Goal: Navigation & Orientation: Find specific page/section

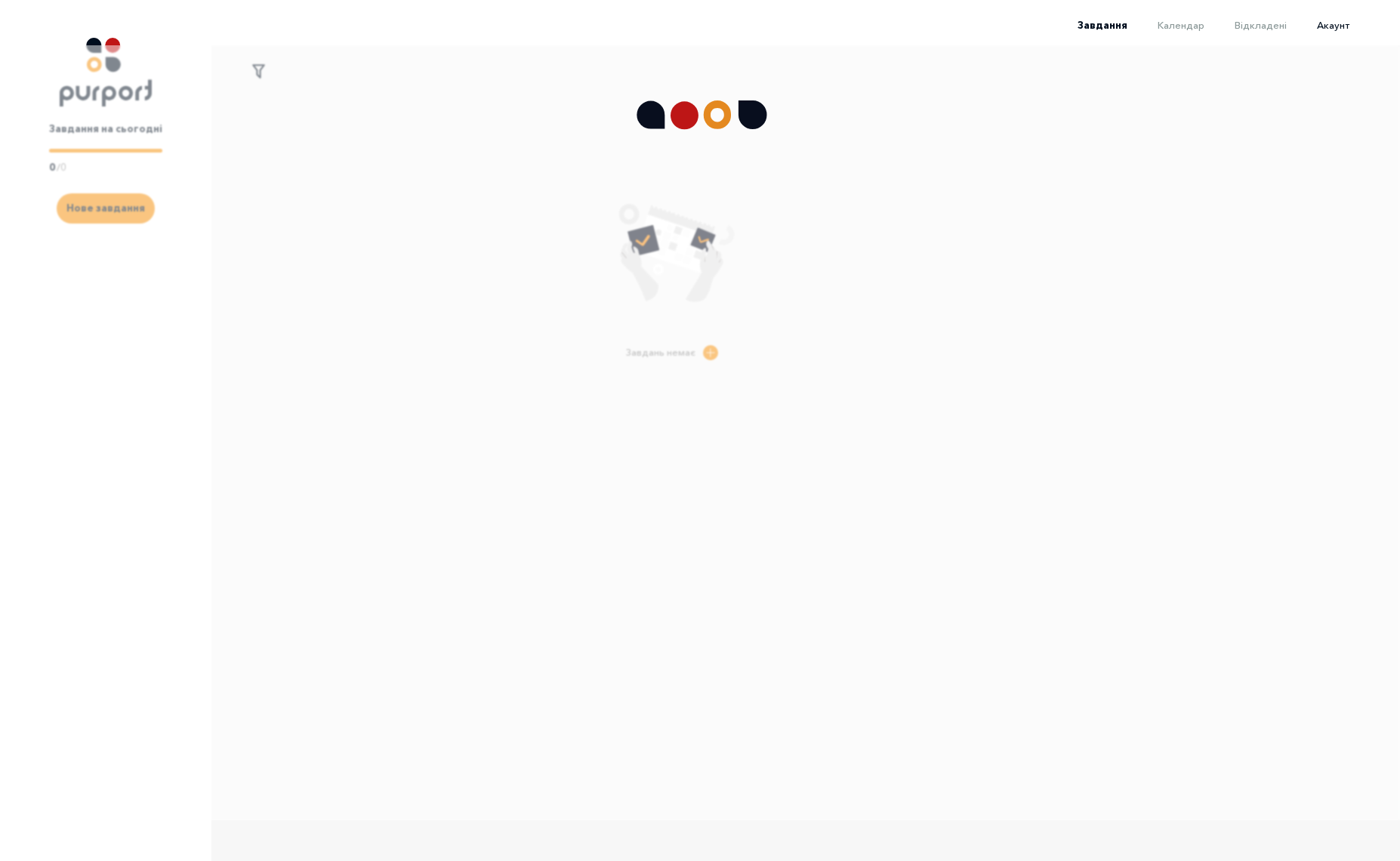
click at [1331, 21] on span "Акаунт" at bounding box center [1334, 25] width 33 height 12
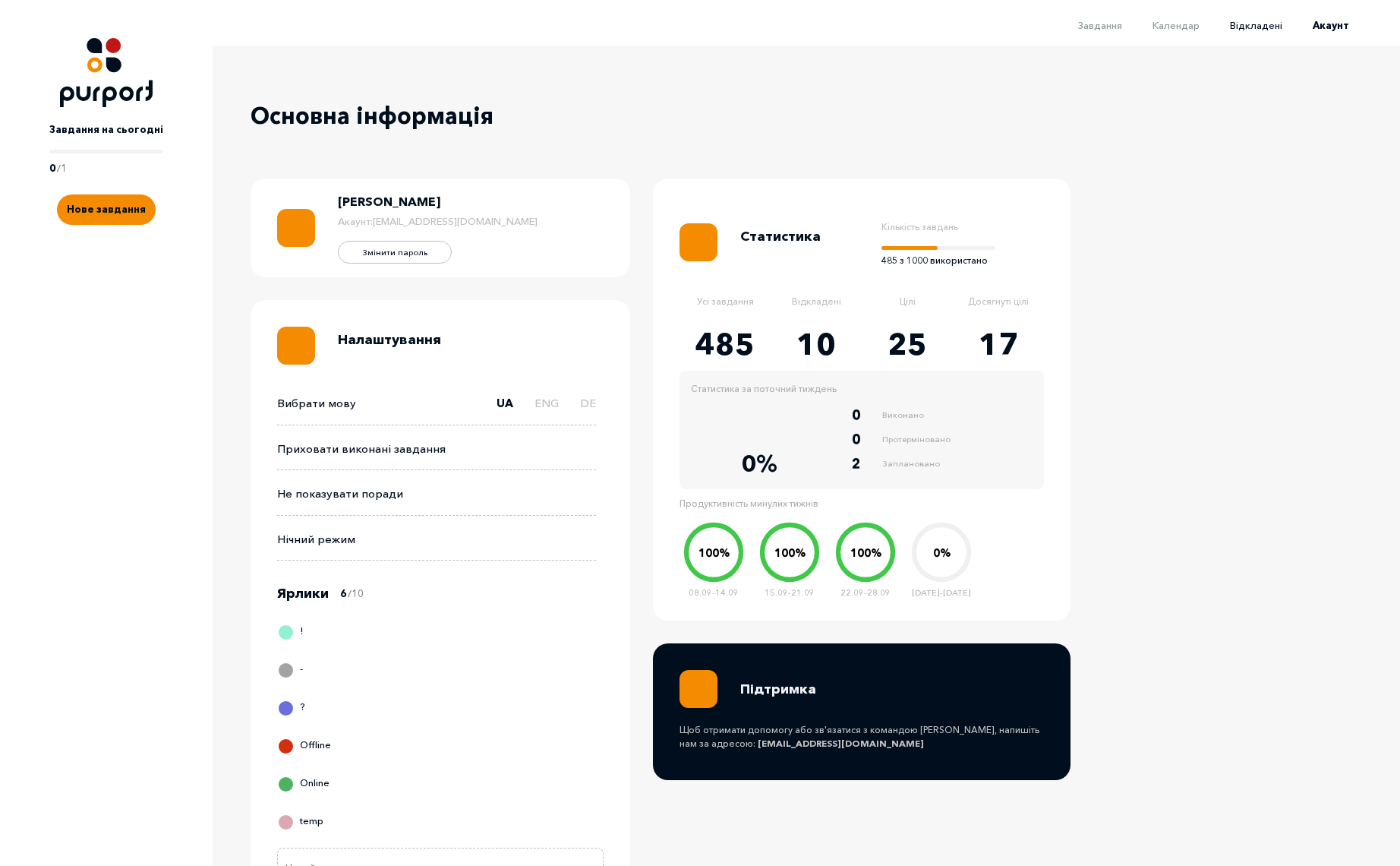
click at [1267, 23] on span "Відкладені" at bounding box center [1255, 25] width 52 height 12
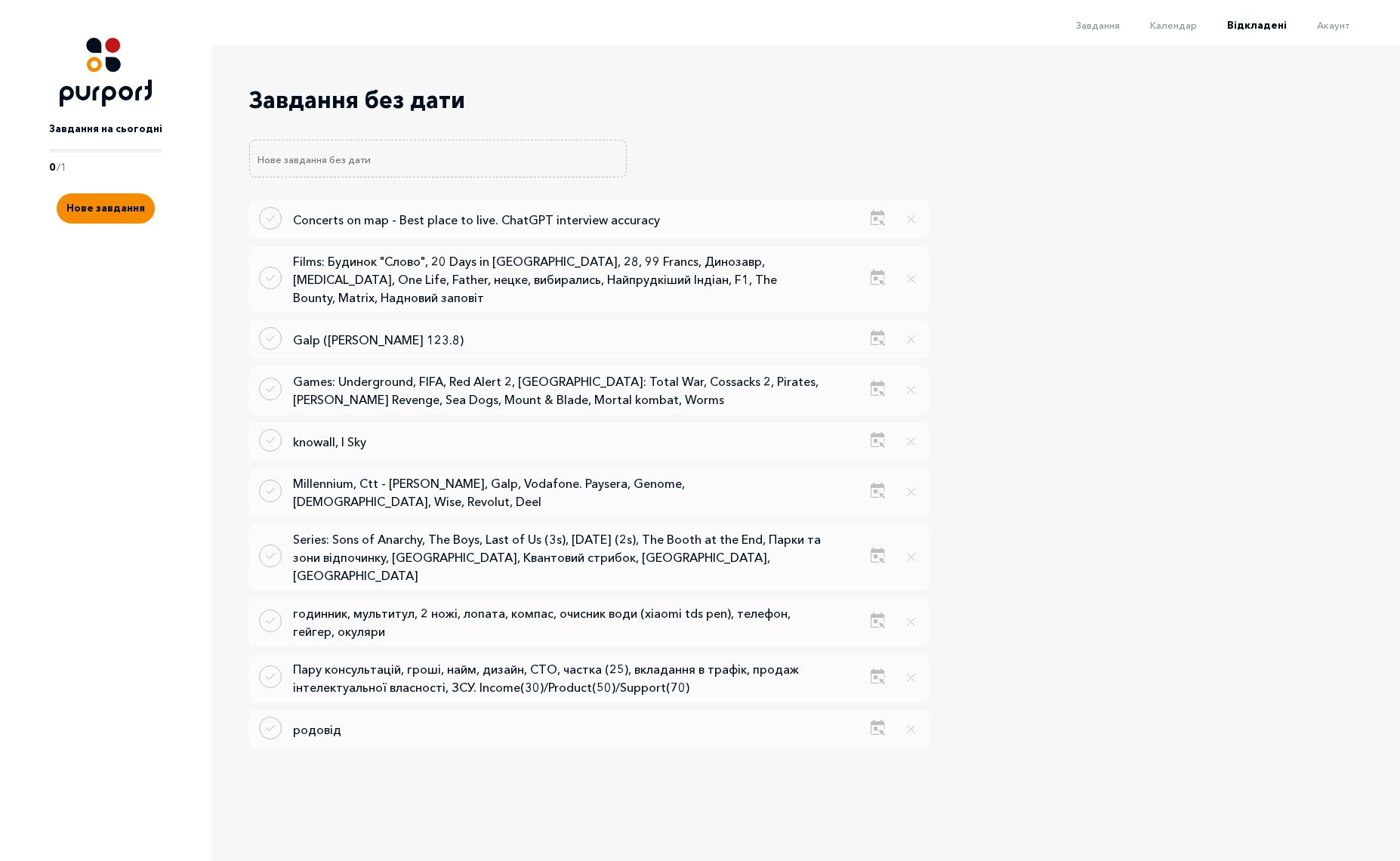
click at [1184, 31] on li "Календар" at bounding box center [1158, 25] width 77 height 18
click at [1192, 19] on span "Календар" at bounding box center [1172, 25] width 46 height 12
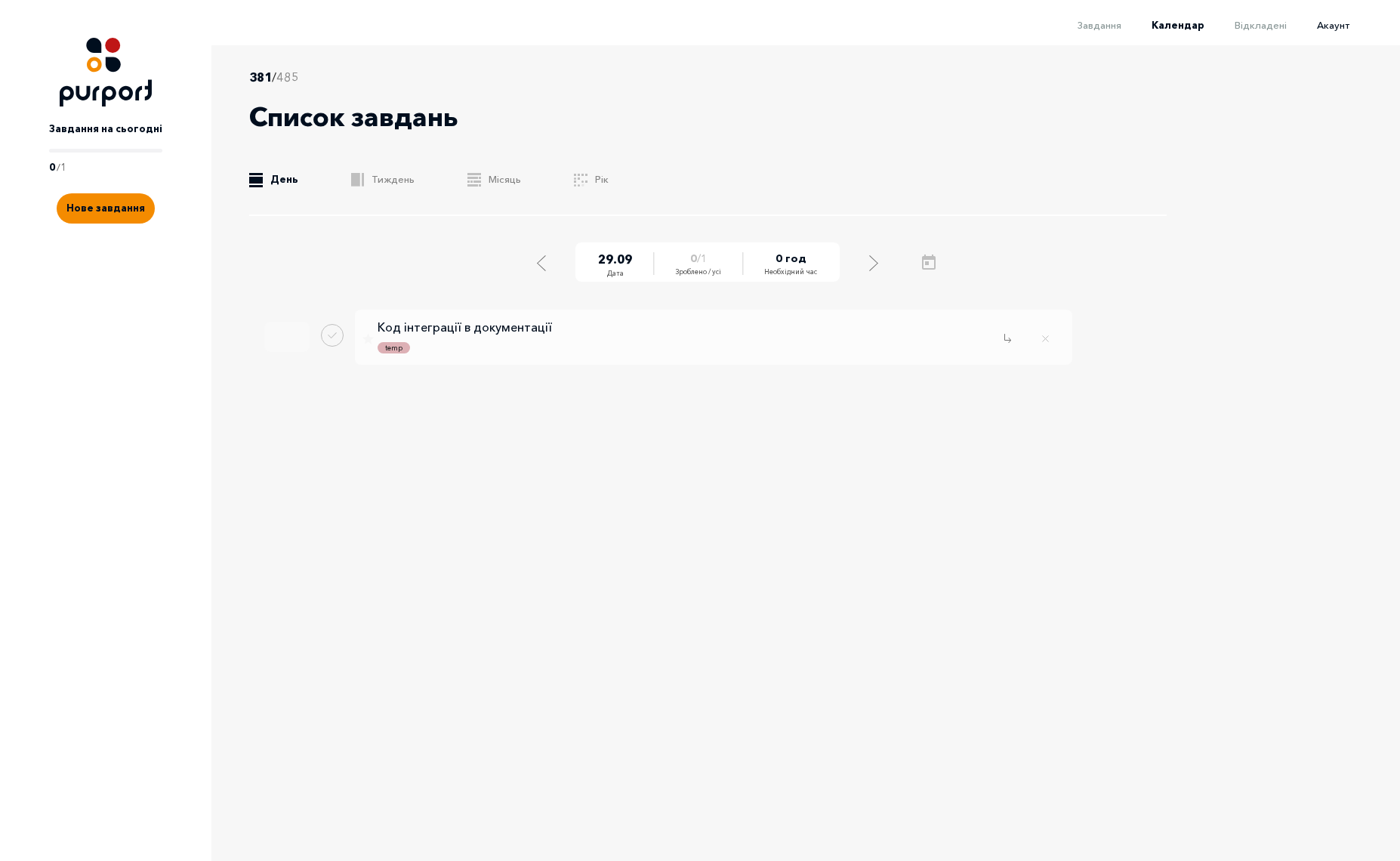
click at [1321, 21] on span "Акаунт" at bounding box center [1334, 25] width 33 height 12
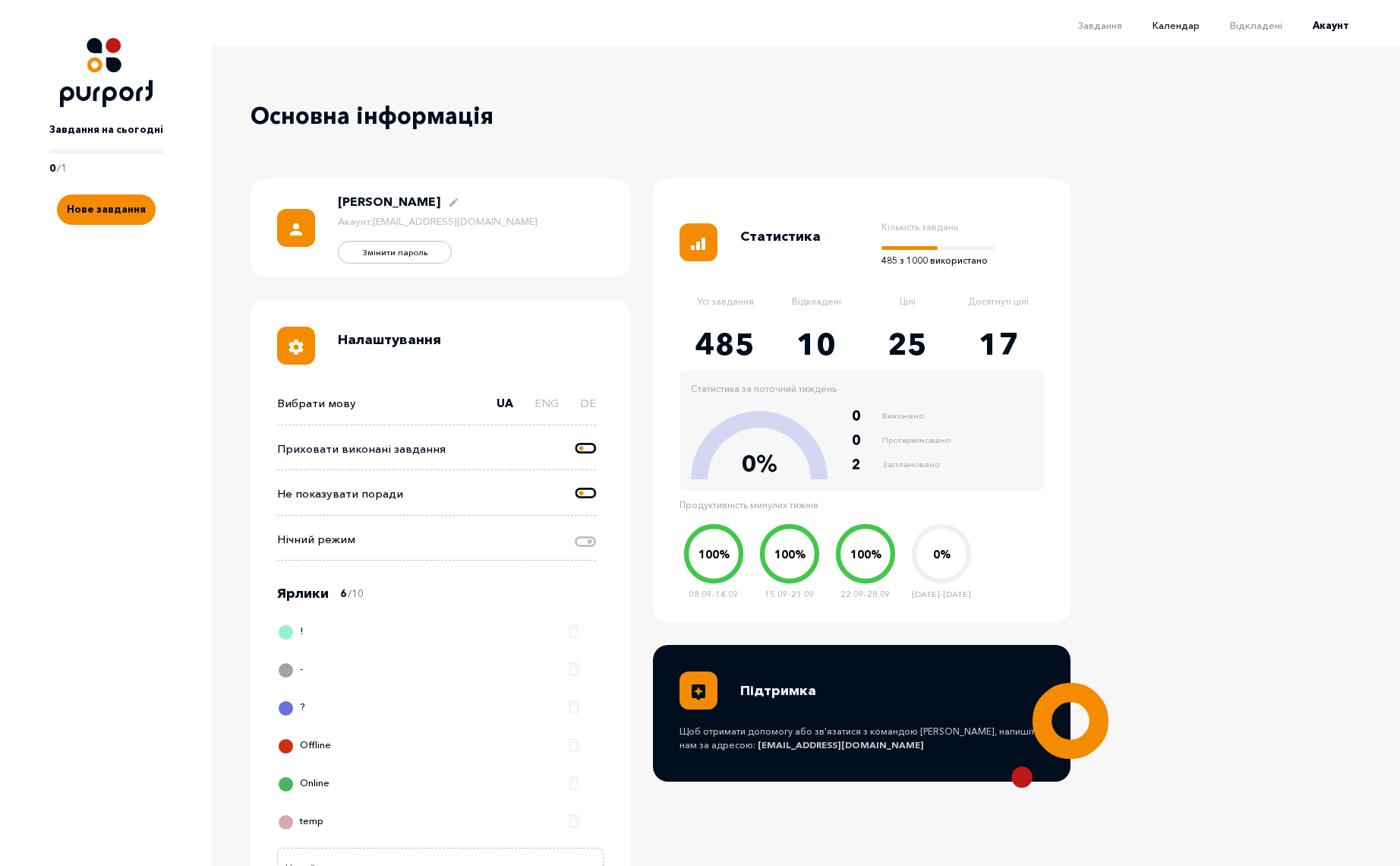
click at [1200, 28] on span "Календар" at bounding box center [1175, 25] width 47 height 12
